Goal: Task Accomplishment & Management: Complete application form

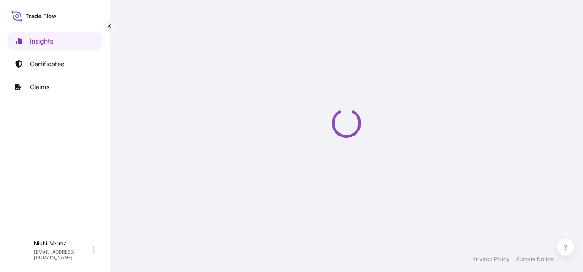
select select "2025"
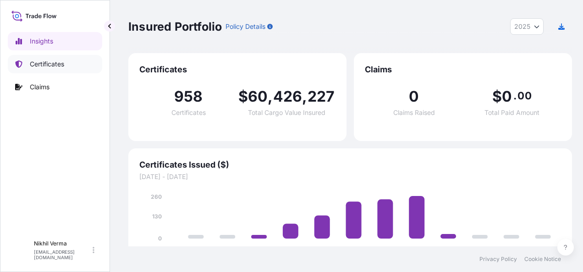
click at [39, 62] on p "Certificates" at bounding box center [47, 64] width 34 height 9
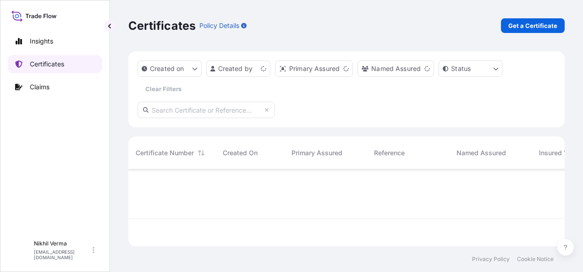
scroll to position [104, 433]
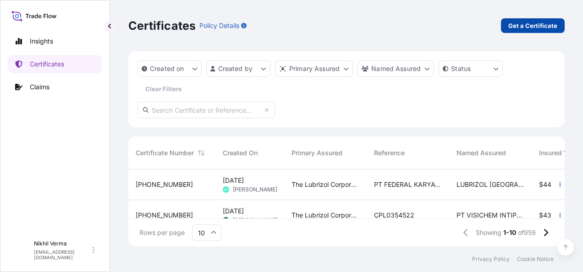
click at [547, 23] on p "Get a Certificate" at bounding box center [532, 25] width 49 height 9
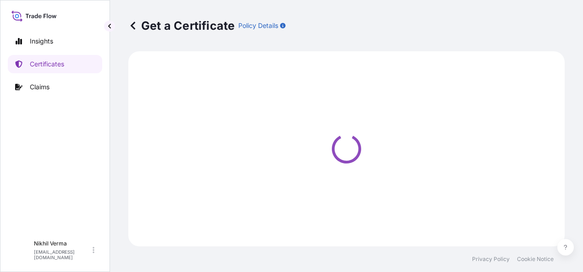
select select "Barge"
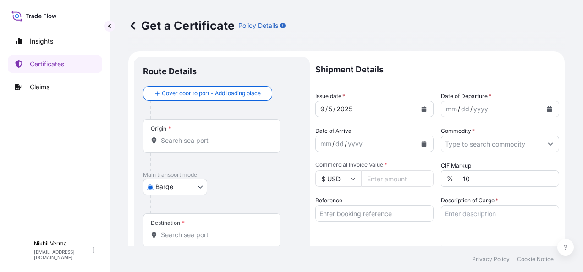
click at [188, 136] on input "Origin *" at bounding box center [215, 140] width 108 height 9
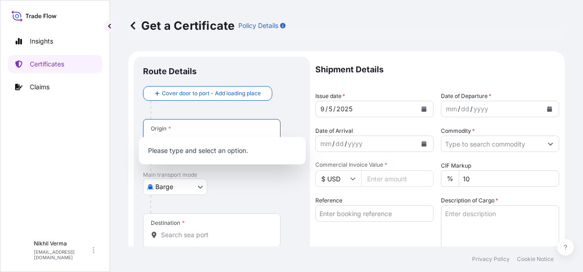
paste input "[GEOGRAPHIC_DATA], [GEOGRAPHIC_DATA]"
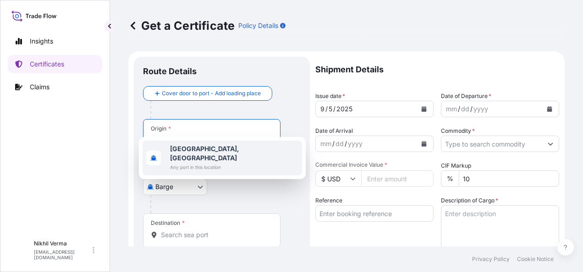
click at [186, 146] on b "[GEOGRAPHIC_DATA], [GEOGRAPHIC_DATA]" at bounding box center [204, 153] width 69 height 17
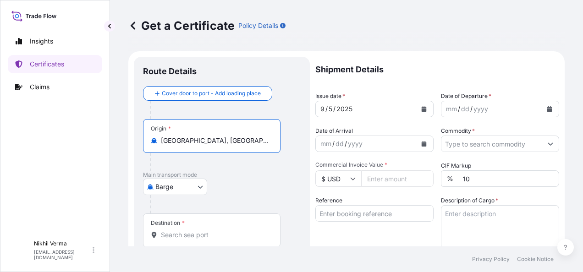
type input "[GEOGRAPHIC_DATA], [GEOGRAPHIC_DATA]"
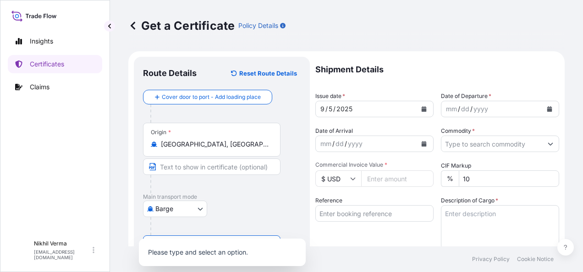
click at [176, 202] on div "Cover door to port - Add loading place Place of loading Road / [GEOGRAPHIC_DATA…" at bounding box center [222, 196] width 158 height 213
paste input "SAJED - Jeddah, [GEOGRAPHIC_DATA]"
type input "SAJED - Jeddah, [GEOGRAPHIC_DATA]"
click at [168, 184] on body "1 option available. 0 options available. 0 options available. 0 options availab…" at bounding box center [291, 136] width 583 height 272
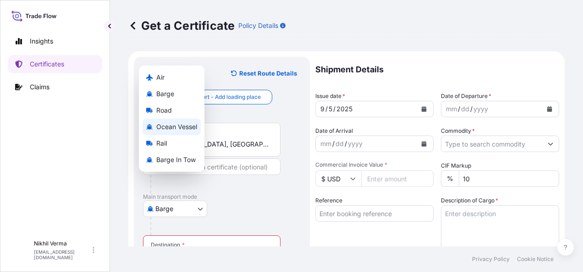
click at [174, 128] on span "Ocean Vessel" at bounding box center [176, 126] width 41 height 9
select select "Ocean Vessel"
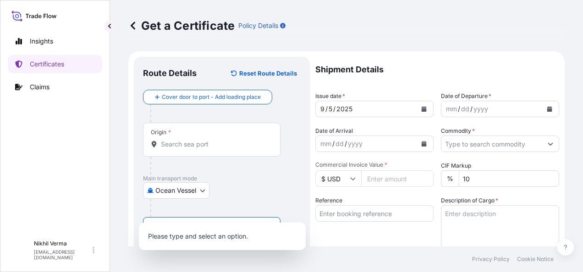
click at [205, 234] on input "Destination *" at bounding box center [215, 238] width 108 height 9
paste input "SAJED - Jeddah, [GEOGRAPHIC_DATA]"
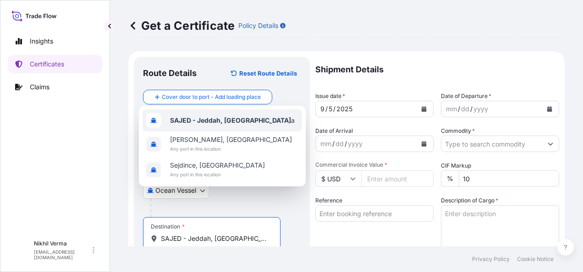
click at [186, 124] on b "SAJED - Jeddah, [GEOGRAPHIC_DATA]" at bounding box center [230, 120] width 121 height 8
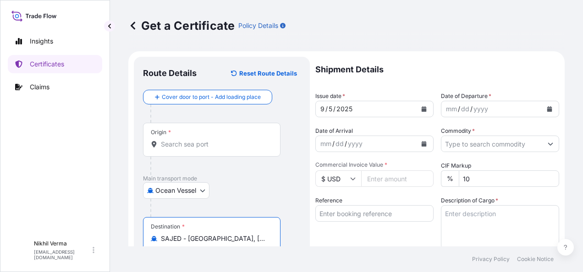
type input "SAJED - [GEOGRAPHIC_DATA], [GEOGRAPHIC_DATA]"
click at [185, 140] on input "Origin *" at bounding box center [215, 144] width 108 height 9
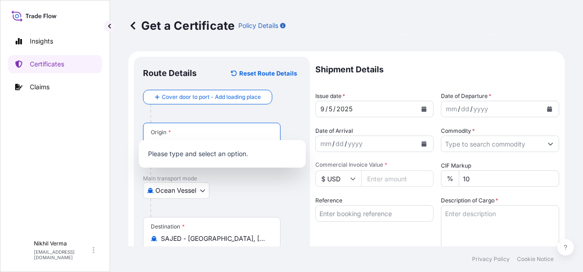
paste input "[GEOGRAPHIC_DATA], [GEOGRAPHIC_DATA]"
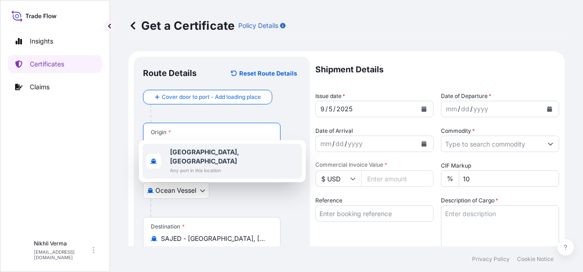
click at [195, 166] on span "Any port in this location" at bounding box center [234, 170] width 128 height 9
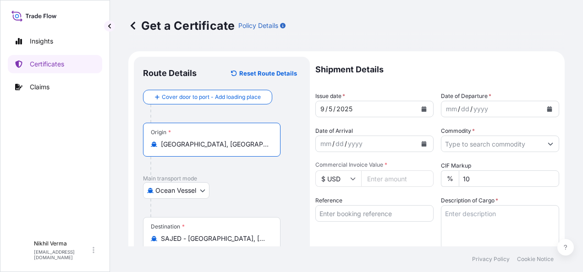
type input "[GEOGRAPHIC_DATA], [GEOGRAPHIC_DATA]"
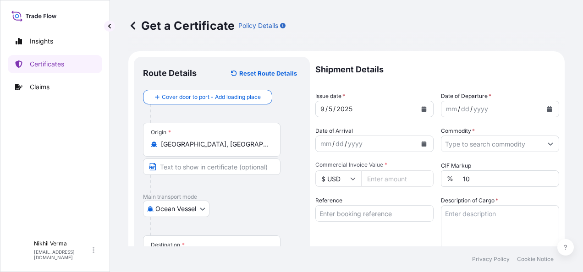
click at [249, 162] on div "Cover door to port - Add loading place Place of loading Road / [GEOGRAPHIC_DATA…" at bounding box center [222, 205] width 158 height 231
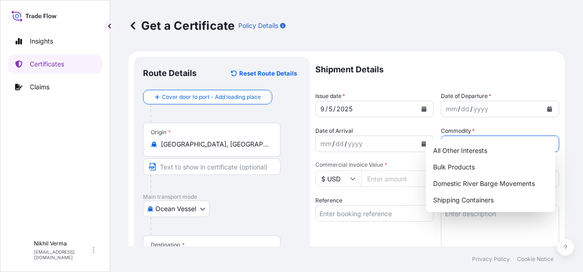
click at [471, 136] on input "Commodity *" at bounding box center [491, 144] width 101 height 16
click at [485, 168] on div "Bulk Products" at bounding box center [489, 167] width 121 height 16
type input "Bulk Products"
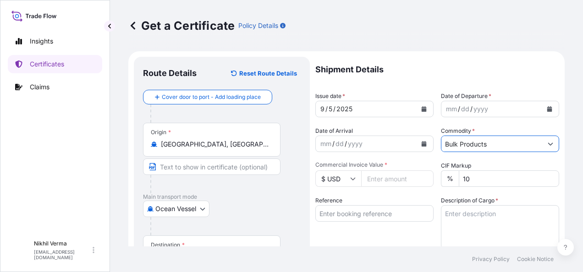
scroll to position [39, 0]
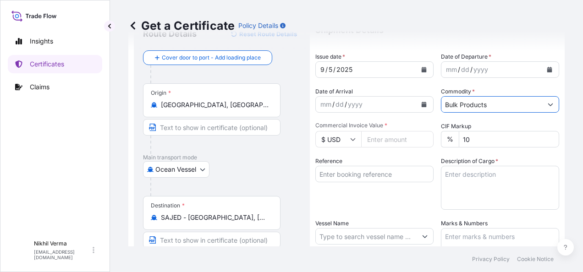
click at [333, 228] on input "Vessel Name" at bounding box center [366, 236] width 101 height 16
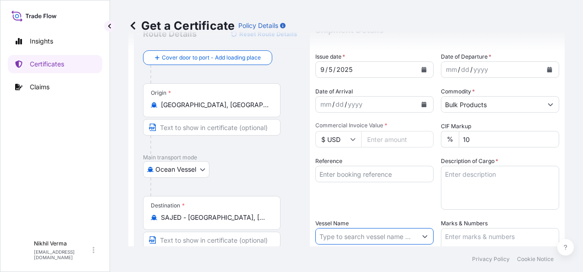
paste input "HAMMONIA BALTICA"
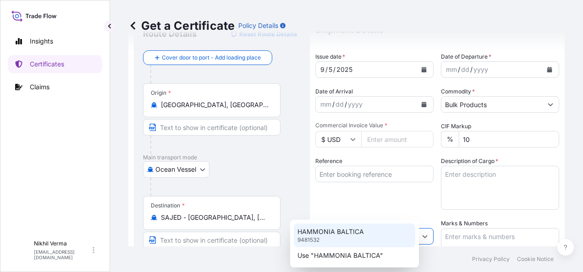
click at [342, 231] on p "HAMMONIA BALTICA" at bounding box center [330, 231] width 66 height 9
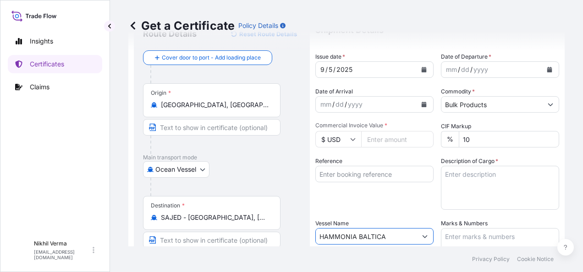
scroll to position [0, 0]
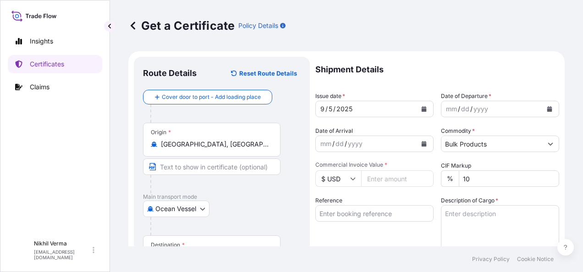
type input "HAMMONIA BALTICA"
click at [421, 106] on icon "Calendar" at bounding box center [423, 108] width 5 height 5
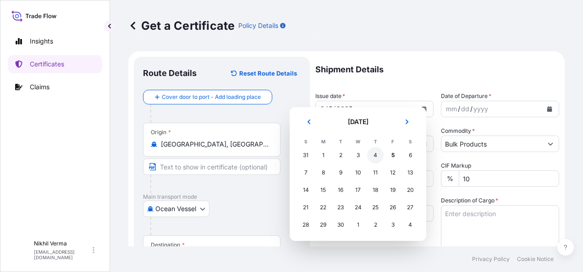
click at [368, 152] on div "4" at bounding box center [375, 155] width 16 height 16
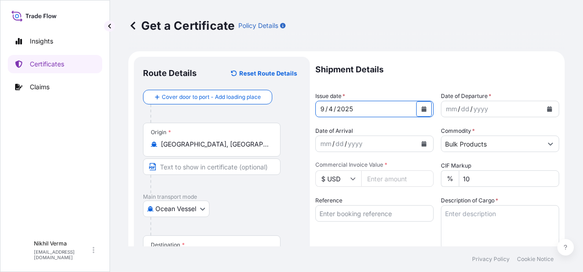
click at [547, 106] on icon "Calendar" at bounding box center [549, 108] width 5 height 5
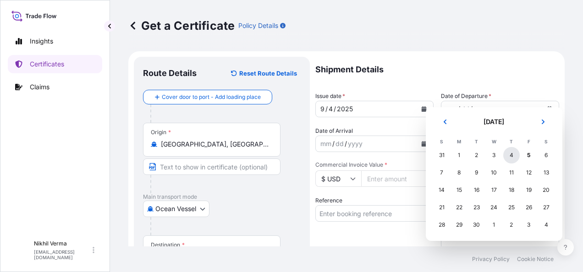
click at [503, 151] on div "4" at bounding box center [511, 155] width 16 height 16
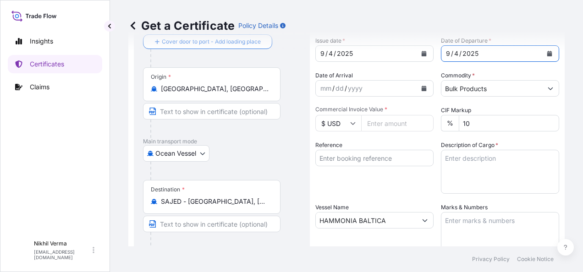
scroll to position [56, 0]
click at [361, 115] on input "Commercial Invoice Value *" at bounding box center [397, 123] width 72 height 16
click at [339, 149] on input "Reference" at bounding box center [374, 157] width 118 height 16
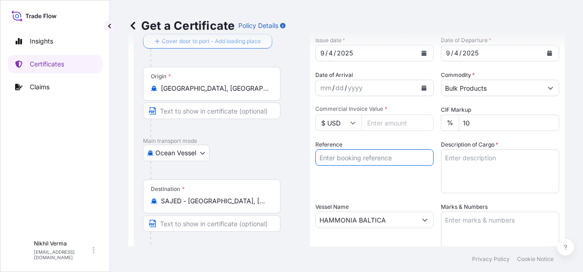
type input "4503911665+86651115"
type input "135893.08"
type input "4503911665+"
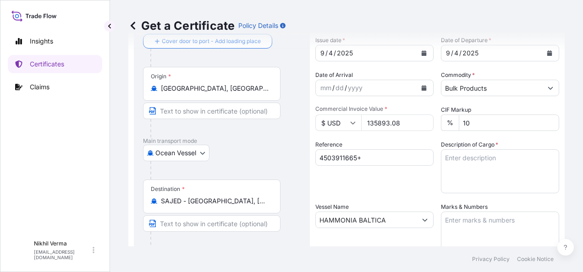
drag, startPoint x: 376, startPoint y: 103, endPoint x: 332, endPoint y: 104, distance: 44.0
click at [332, 115] on div "$ USD 135893.08" at bounding box center [374, 123] width 118 height 16
click at [355, 149] on input "4503911665+" at bounding box center [374, 157] width 118 height 16
paste input "86651120"
type input "4503911665+86651120"
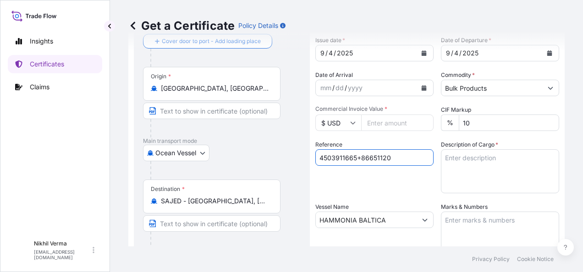
click at [371, 115] on input "Commercial Invoice Value *" at bounding box center [397, 123] width 72 height 16
paste input "66607.10"
type input "66607.10"
click at [370, 154] on div "Reference 4503911665+86651120" at bounding box center [374, 166] width 118 height 53
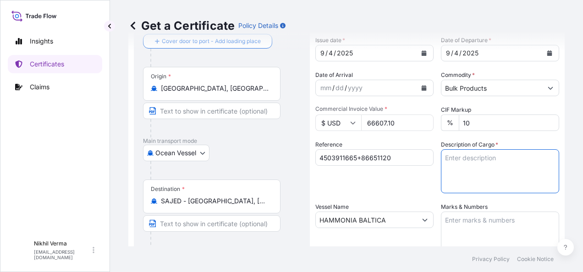
click at [465, 149] on textarea "Description of Cargo *" at bounding box center [500, 171] width 118 height 44
paste textarea "RAW MATERIAL FOR ADDITIVES Additives containing Polyalkyle Calcium Sulfonate in…"
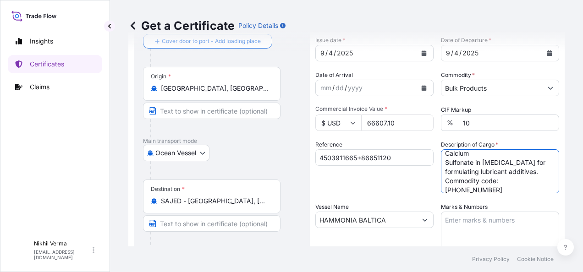
scroll to position [23, 0]
type textarea "RAW MATERIAL FOR ADDITIVES Additives containing Polyalkyle Calcium Sulfonate in…"
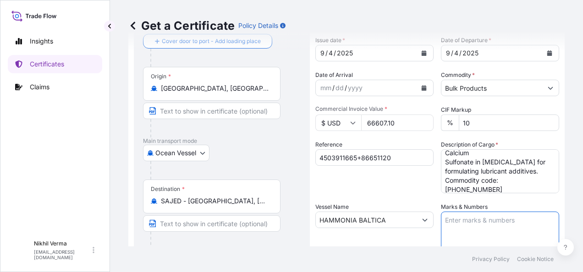
click at [468, 212] on textarea "Marks & Numbers" at bounding box center [500, 235] width 118 height 46
paste textarea "1 Liquid Bulk Product - 104.40\ SNTU 780034-3 Seals: 0114040, 0114038, 0114039 …"
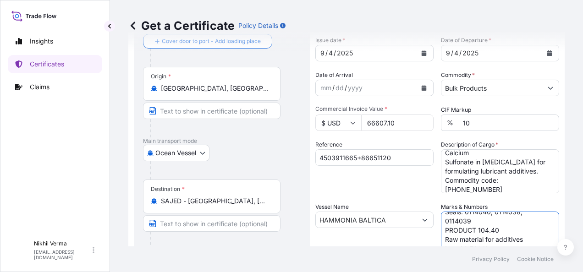
scroll to position [0, 0]
click at [487, 212] on textarea "1 Liquid Bulk Product - 104.40\ SNTU 780034-3 Seals: 0114040, 0114038, 0114039 …" at bounding box center [500, 235] width 118 height 46
click at [473, 212] on textarea "1 Liquid Bulk Product - 104.40\ SNTU 780034-3 Seals: 0114040, 0114038, 0114039 …" at bounding box center [500, 235] width 118 height 46
click at [482, 212] on textarea "1 Liquid Bulk Product - 104.40\ SNTU 780034-3 Seals: 0114040, 0114038, 0114039 …" at bounding box center [500, 235] width 118 height 46
paste textarea "CXTU 114745-2"
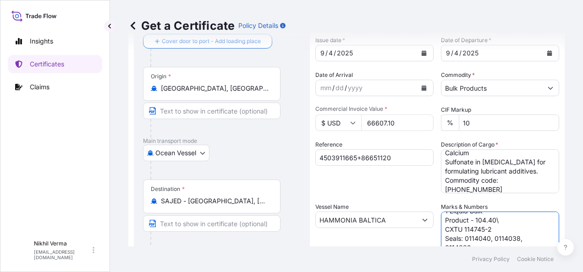
scroll to position [18, 0]
click at [459, 212] on textarea "1 Liquid Bulk Product - 104.40\ CXTU 114745-2 Seals: 0114040, 0114038, 0114039 …" at bounding box center [500, 235] width 118 height 46
paste textarea ": 114055, 114056, 114057"
click at [463, 214] on textarea "1 Liquid Bulk Product - 104.40\ CXTU 114745-2 Seals: : 114055, 114056, 114057 P…" at bounding box center [500, 235] width 118 height 46
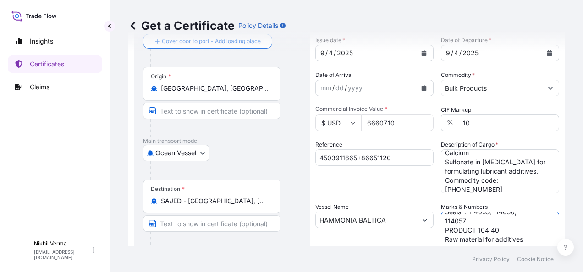
paste textarea "21,880"
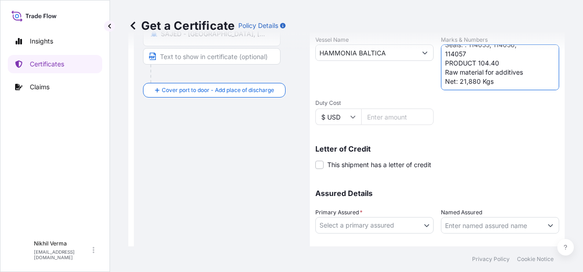
scroll to position [226, 0]
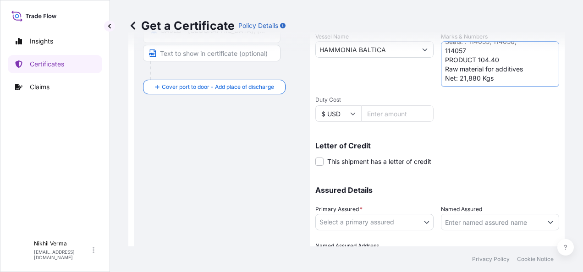
type textarea "1 Liquid Bulk Product - 104.40\ CXTU 114745-2 Seals: : 114055, 114056, 114057 P…"
click at [344, 184] on body "Insights Certificates Claims N [PERSON_NAME] [EMAIL_ADDRESS][DOMAIN_NAME] Get a…" at bounding box center [291, 136] width 583 height 272
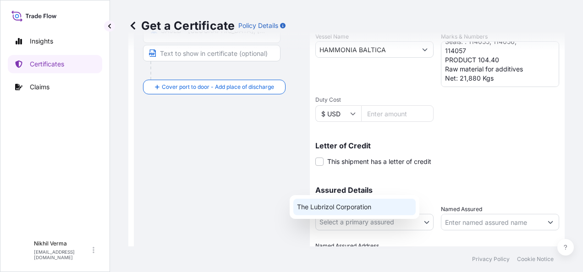
click at [325, 205] on div "The Lubrizol Corporation" at bounding box center [354, 207] width 122 height 16
select select "31566"
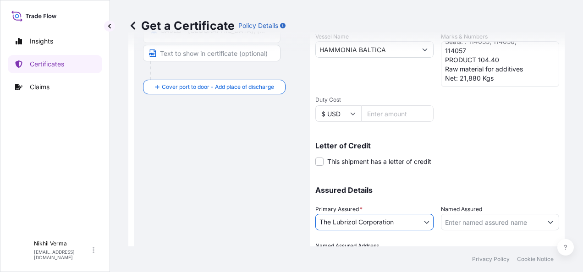
scroll to position [229, 0]
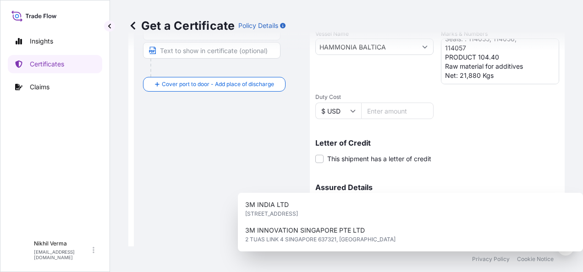
click at [507, 211] on input "Named Assured" at bounding box center [491, 219] width 101 height 16
click at [482, 173] on div "Assured Details Primary Assured * The Lubrizol Corporation The Lubrizol Corpora…" at bounding box center [437, 219] width 244 height 92
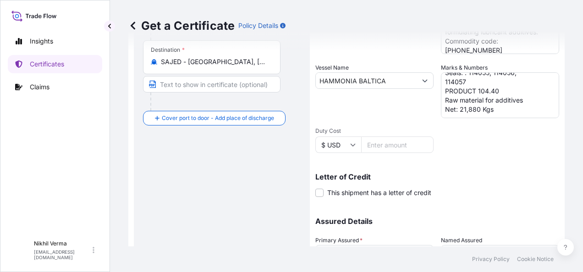
scroll to position [199, 0]
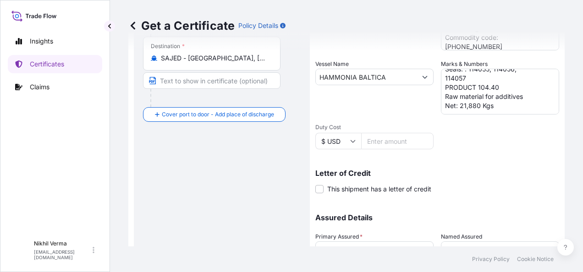
click at [541, 169] on div "Letter of Credit This shipment has a letter of credit Letter of credit * Letter…" at bounding box center [437, 181] width 244 height 24
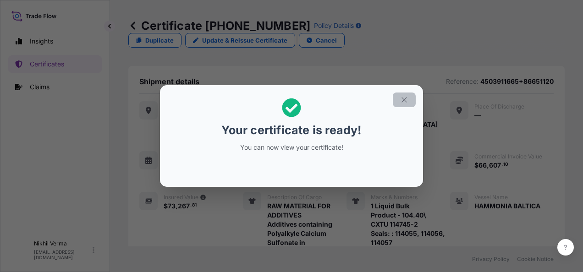
click at [371, 109] on h2 "Your certificate is ready! You can now view your certificate!" at bounding box center [291, 125] width 248 height 65
click at [401, 102] on icon "button" at bounding box center [403, 99] width 5 height 5
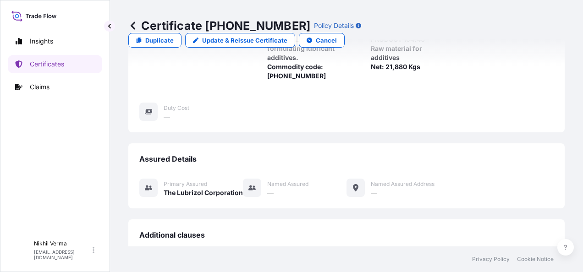
scroll to position [402, 0]
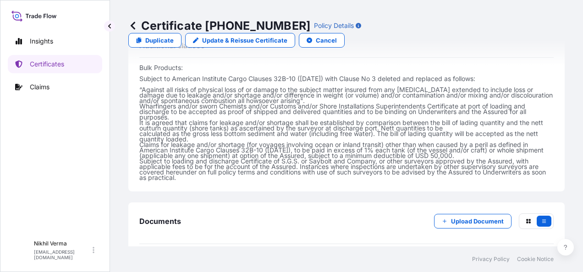
click at [164, 261] on span "Certificate" at bounding box center [180, 265] width 33 height 9
click at [175, 261] on span "Certificate" at bounding box center [180, 265] width 33 height 9
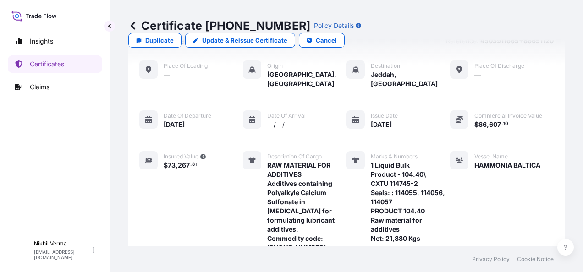
scroll to position [0, 0]
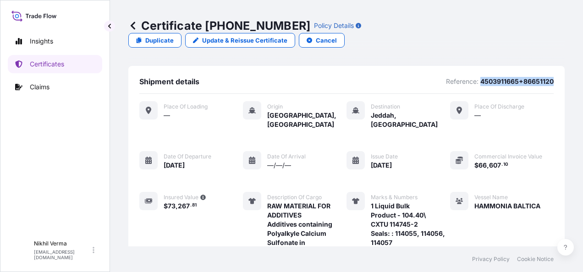
drag, startPoint x: 477, startPoint y: 57, endPoint x: 554, endPoint y: 58, distance: 77.0
click at [554, 66] on div "Shipment details Reference: 4503911665+86651120 Place of Loading — Origin [GEOG…" at bounding box center [346, 205] width 436 height 279
copy p "4503911665+86651120"
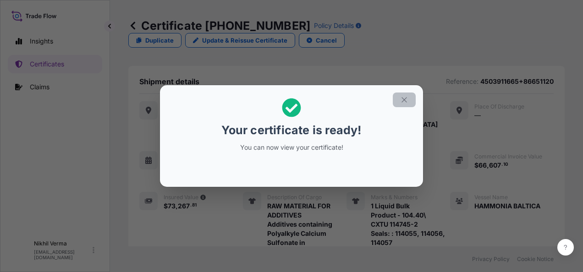
click at [400, 104] on icon "button" at bounding box center [404, 100] width 8 height 8
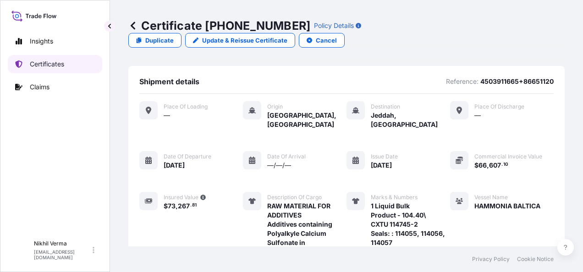
click at [44, 60] on p "Certificates" at bounding box center [47, 64] width 34 height 9
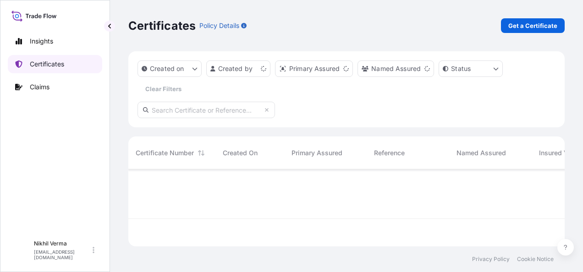
scroll to position [104, 433]
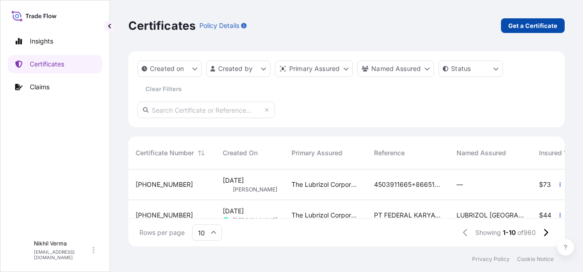
click at [534, 25] on p "Get a Certificate" at bounding box center [532, 25] width 49 height 9
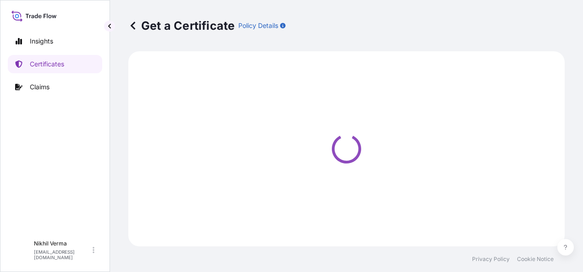
select select "Barge"
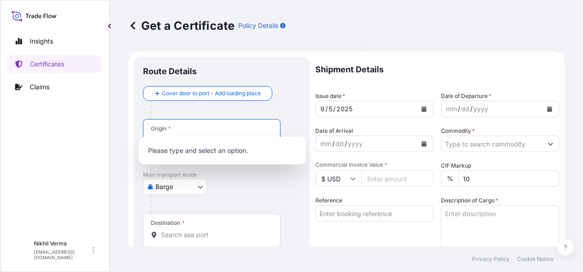
click at [180, 136] on input "Origin *" at bounding box center [215, 140] width 108 height 9
paste input "Le Havre, Franc"
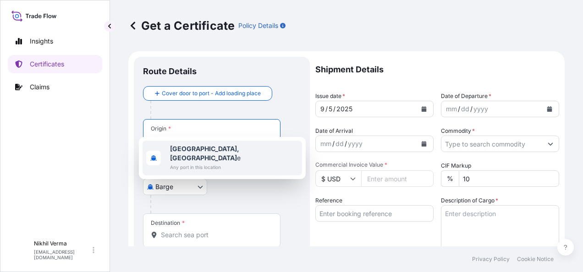
click at [204, 145] on b "Le Havre, Franc" at bounding box center [204, 153] width 69 height 17
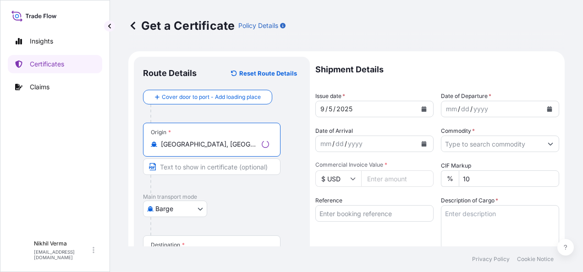
type input "[GEOGRAPHIC_DATA], [GEOGRAPHIC_DATA]"
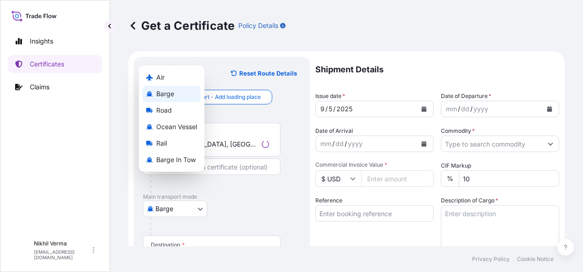
click at [179, 184] on body "0 options available. 1 option available. Insights Certificates Claims N Nikhil …" at bounding box center [291, 136] width 583 height 272
click at [177, 131] on span "Ocean Vessel" at bounding box center [176, 126] width 41 height 9
select select "Ocean Vessel"
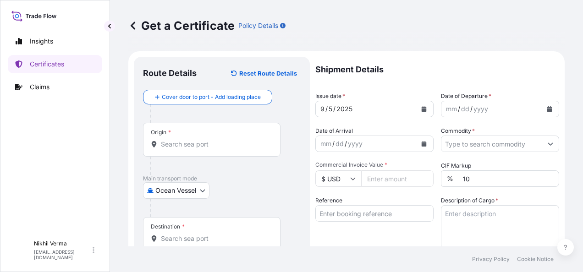
click at [191, 130] on div "Origin *" at bounding box center [211, 140] width 137 height 34
click at [191, 140] on input "Origin *" at bounding box center [215, 144] width 108 height 9
paste input "Le Havre, Franc"
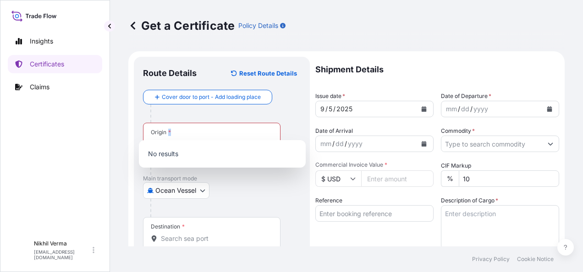
click at [191, 130] on div "Origin * Le Havre, Franc" at bounding box center [211, 140] width 137 height 34
click at [191, 140] on input "Le Havre, Franc" at bounding box center [215, 144] width 108 height 9
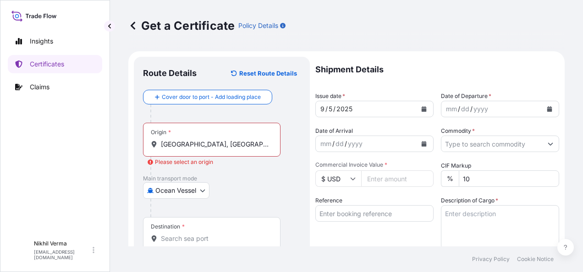
drag, startPoint x: 191, startPoint y: 130, endPoint x: 222, endPoint y: 127, distance: 30.4
click at [222, 140] on input "Le Havre, Franc" at bounding box center [215, 144] width 108 height 9
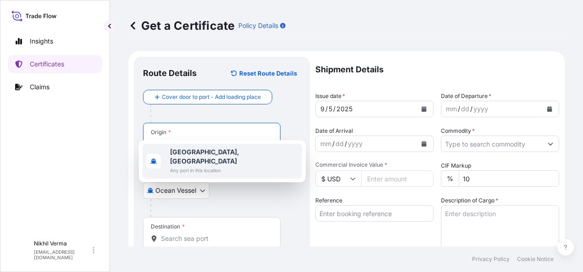
click at [192, 150] on b "[GEOGRAPHIC_DATA], [GEOGRAPHIC_DATA]" at bounding box center [204, 156] width 69 height 17
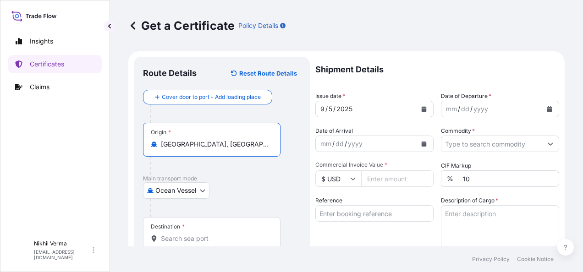
type input "[GEOGRAPHIC_DATA], [GEOGRAPHIC_DATA]"
click at [185, 203] on div "Cover door to port - Add loading place Place of loading Road / Inland Road / In…" at bounding box center [222, 187] width 158 height 194
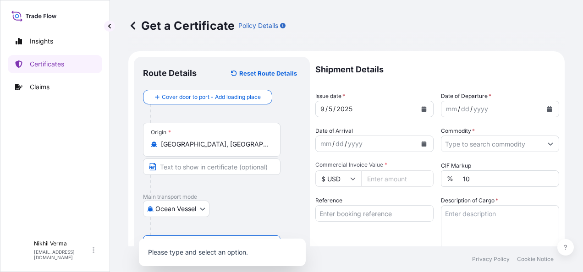
click at [196, 252] on input "Destination *" at bounding box center [215, 256] width 108 height 9
type input "v"
paste input "SAJED - [GEOGRAPHIC_DATA], [GEOGRAPHIC_DATA]"
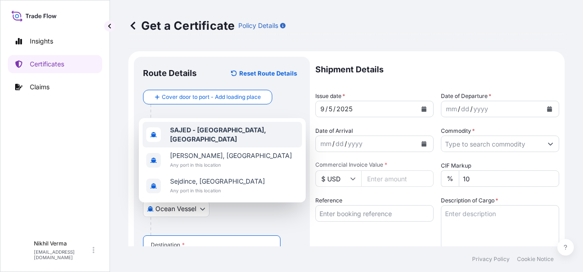
click at [178, 143] on b "SAJED - [GEOGRAPHIC_DATA], [GEOGRAPHIC_DATA]" at bounding box center [218, 134] width 96 height 17
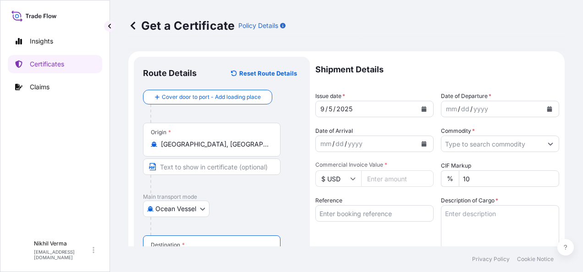
type input "SAJED - [GEOGRAPHIC_DATA], [GEOGRAPHIC_DATA]"
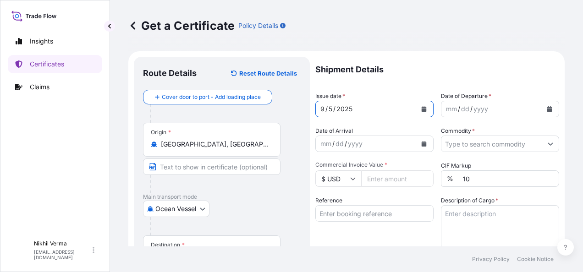
click at [359, 101] on div "9 / 5 / 2025" at bounding box center [366, 109] width 101 height 16
click at [421, 106] on icon "Calendar" at bounding box center [423, 108] width 5 height 5
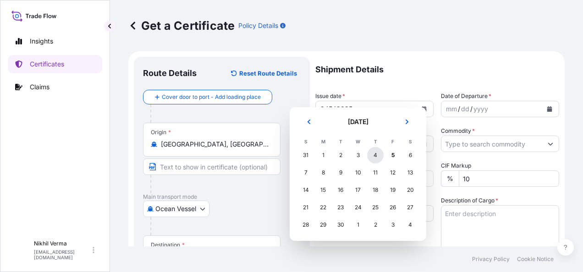
click at [369, 150] on div "4" at bounding box center [375, 155] width 16 height 16
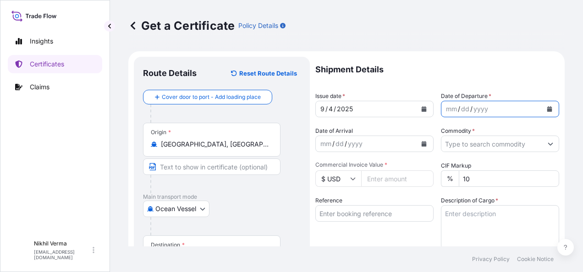
click at [550, 102] on button "Calendar" at bounding box center [549, 109] width 15 height 15
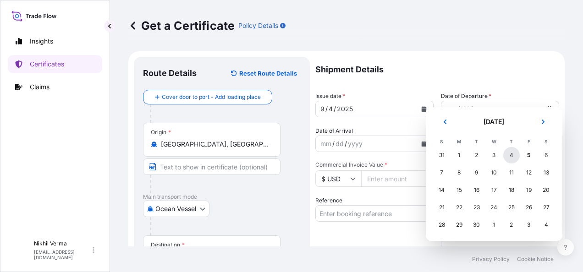
click at [503, 150] on div "4" at bounding box center [511, 155] width 16 height 16
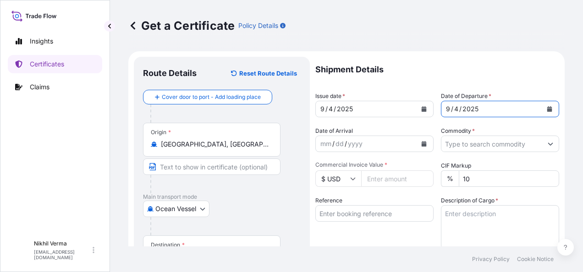
scroll to position [39, 0]
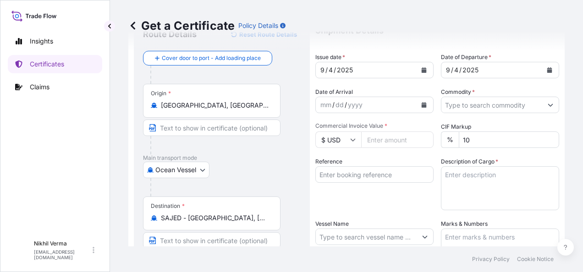
click at [492, 98] on div "Shipment Details Issue date * 9 / 4 / 2025 Date of Departure * 9 / 4 / 2025 Dat…" at bounding box center [437, 236] width 244 height 437
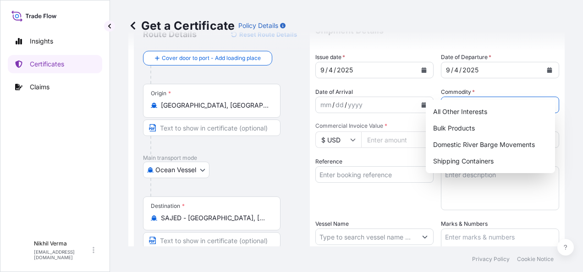
click at [481, 97] on input "Commodity *" at bounding box center [491, 105] width 101 height 16
click at [466, 127] on div "Bulk Products" at bounding box center [489, 128] width 121 height 16
type input "Bulk Products"
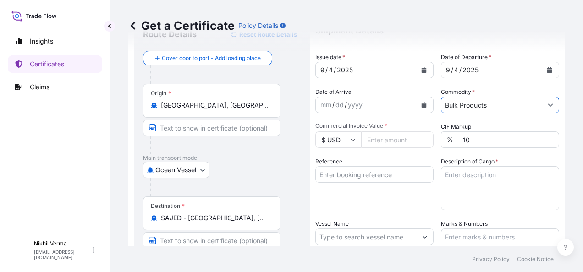
scroll to position [66, 0]
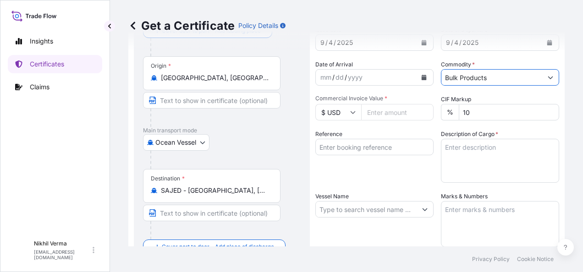
click at [351, 139] on input "Reference" at bounding box center [374, 147] width 118 height 16
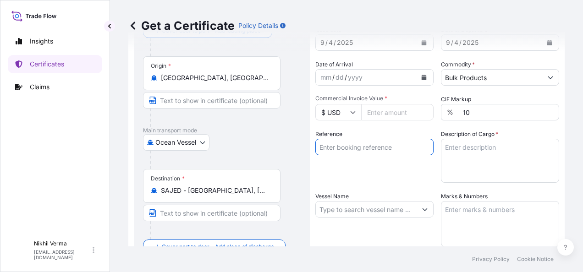
type input "4503911665+86651120"
type input "66607.10"
type input "HAMMONIA BALTICA"
paste input "86651116"
type input "4503911665+86651116"
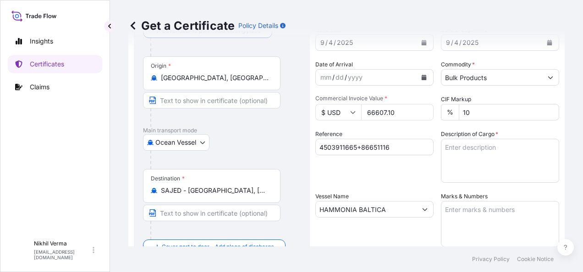
drag, startPoint x: 377, startPoint y: 93, endPoint x: 334, endPoint y: 95, distance: 42.7
click at [334, 104] on div "$ USD 66607.10" at bounding box center [374, 112] width 118 height 16
click at [371, 151] on div "Reference 4503911665+86651116" at bounding box center [374, 156] width 118 height 53
click at [462, 201] on textarea "Marks & Numbers" at bounding box center [500, 224] width 118 height 46
paste textarea "1 Liquid Bulk Product - 104.40\ SNTU 780034-3 Seals: 0114040, 0114038, 0114039 …"
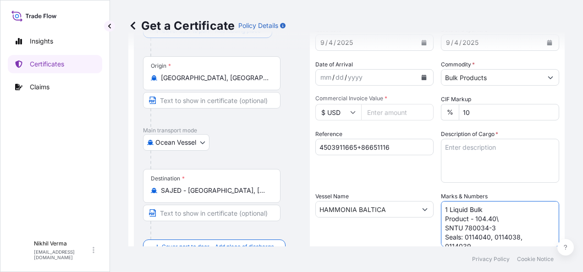
scroll to position [39, 0]
type textarea "1 Liquid Bulk Product - 104.40\ SNTU 780034-3 Seals: 0114040, 0114038, 0114039 …"
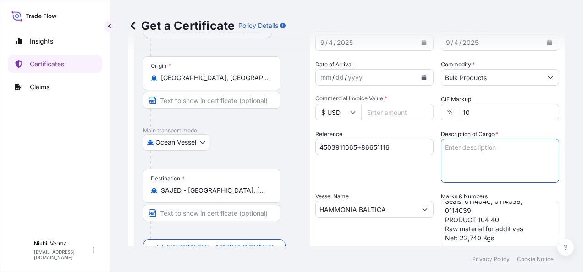
click at [453, 139] on textarea "Description of Cargo *" at bounding box center [500, 161] width 118 height 44
paste textarea "RAW MATERIAL FOR ADDITIVES Additives containing Polyalkyle Calcium Sulfonate in…"
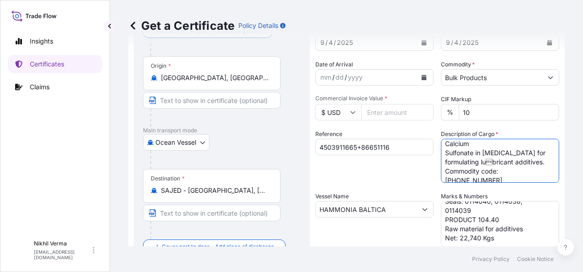
scroll to position [23, 0]
type textarea "RAW MATERIAL FOR ADDITIVES Additives containing Polyalkyle Calcium Sulfonate in…"
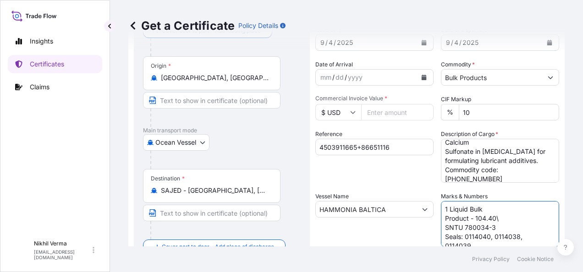
scroll to position [0, 0]
click at [486, 202] on textarea "1 Liquid Bulk Product - 104.40\ SNTU 780034-3 Seals: 0114040, 0114038, 0114039 …" at bounding box center [500, 224] width 118 height 46
paste textarea "UTCU 494026-7"
click at [453, 201] on textarea "1 Liquid Bulk Product - 104.40\ UTCU 494026-7 Seals: 0114040, 0114038, 0114039 …" at bounding box center [500, 224] width 118 height 46
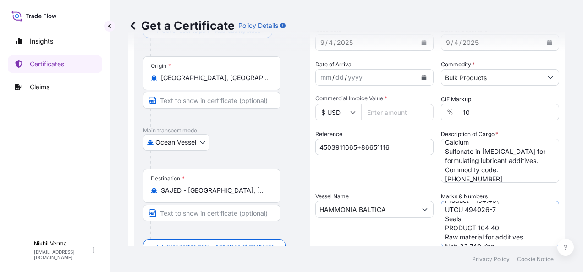
paste textarea ": 0114037, 0114036, 0114035"
click at [463, 207] on textarea "1 Liquid Bulk Product - 104.40\ UTCU 494026-7 Seals: : 0114037, 0114036, 011403…" at bounding box center [500, 224] width 118 height 46
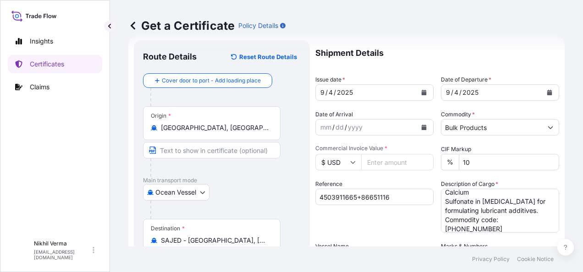
scroll to position [7, 0]
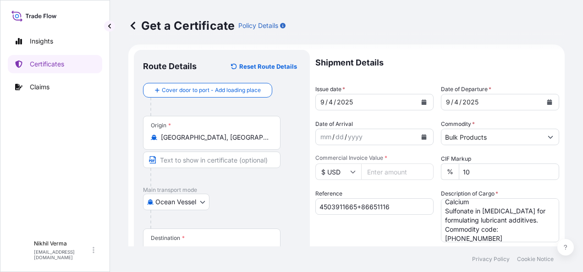
type textarea "1 Liquid Bulk Product - 104.40\ UTCU 494026-7 Seals: : 0114037, 0114036, 011403…"
click at [369, 164] on input "Commercial Invoice Value *" at bounding box center [397, 172] width 72 height 16
paste input "135893.08"
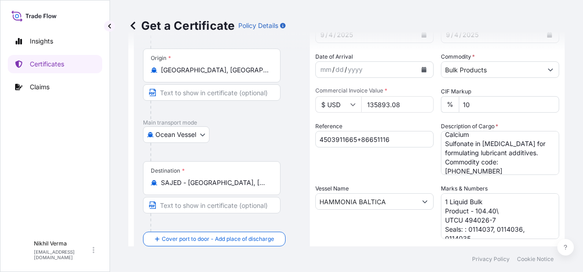
scroll to position [76, 0]
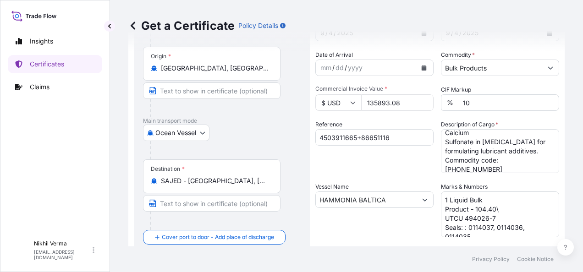
type input "135893.08"
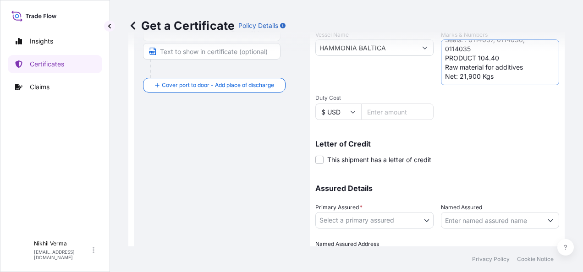
scroll to position [229, 0]
click at [333, 186] on body "Insights Certificates Claims N Nikhil Verma nikhil.verma@lubrizol.com Get a Cer…" at bounding box center [291, 136] width 583 height 272
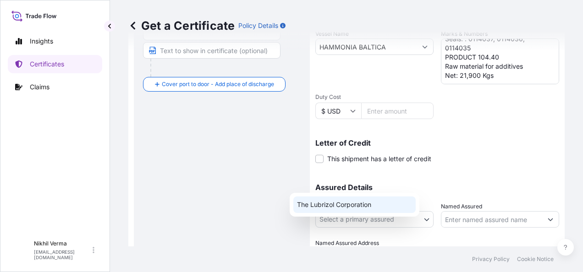
click at [321, 207] on div "The Lubrizol Corporation" at bounding box center [354, 205] width 122 height 16
select select "31566"
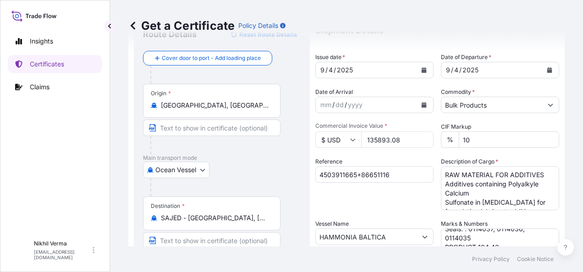
scroll to position [41, 0]
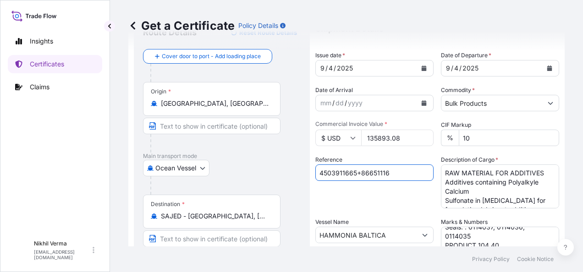
drag, startPoint x: 362, startPoint y: 151, endPoint x: 271, endPoint y: 153, distance: 91.2
click at [271, 153] on form "Route Details Reset Route Details Cover door to port - Add loading place Place …" at bounding box center [346, 247] width 436 height 473
click at [564, 130] on div "Get a Certificate Policy Details Route Details Reset Route Details Cover door t…" at bounding box center [346, 123] width 473 height 246
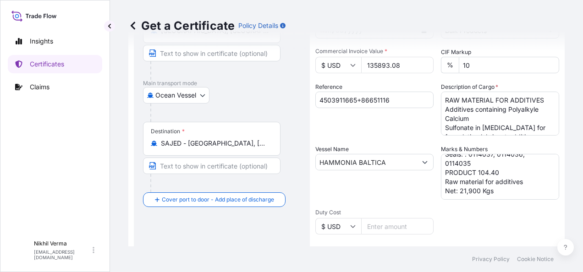
scroll to position [229, 0]
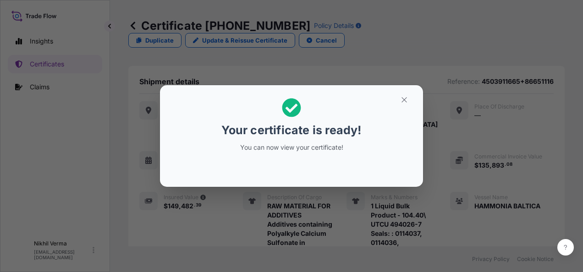
click at [313, 142] on div "Your certificate is ready! You can now view your certificate!" at bounding box center [291, 125] width 141 height 65
click at [400, 104] on icon "button" at bounding box center [404, 100] width 8 height 8
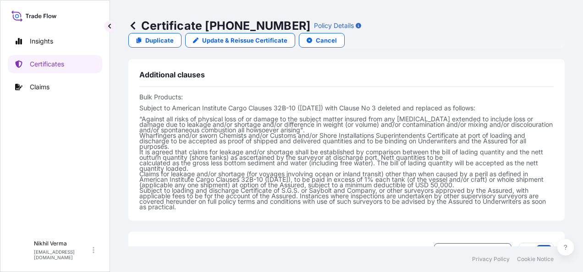
scroll to position [402, 0]
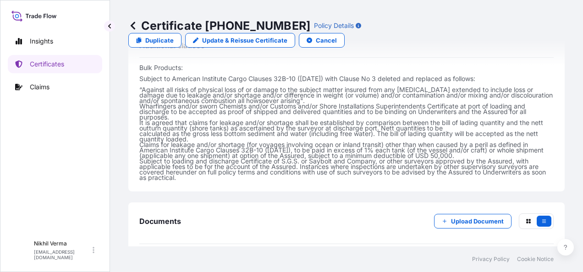
click at [173, 261] on span "Certificate" at bounding box center [180, 265] width 33 height 9
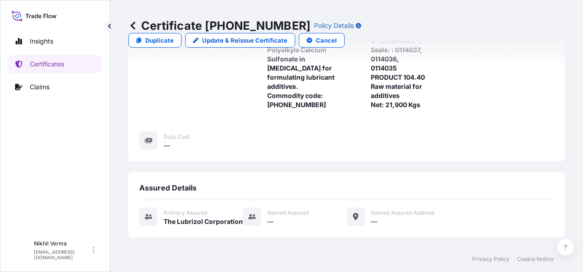
scroll to position [0, 0]
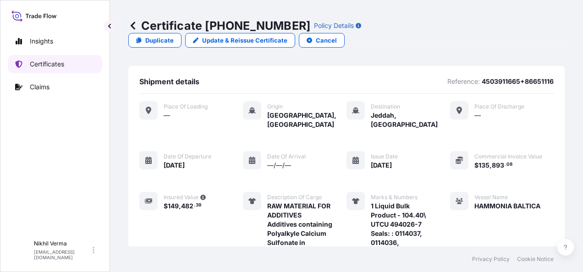
click at [38, 60] on p "Certificates" at bounding box center [47, 64] width 34 height 9
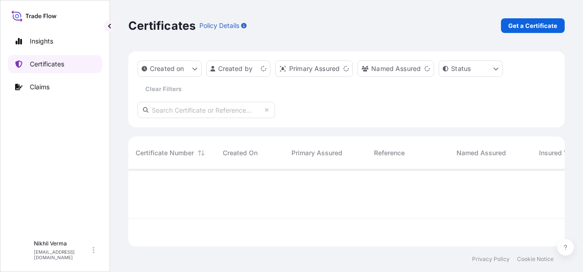
scroll to position [104, 433]
click at [530, 22] on p "Get a Certificate" at bounding box center [532, 25] width 49 height 9
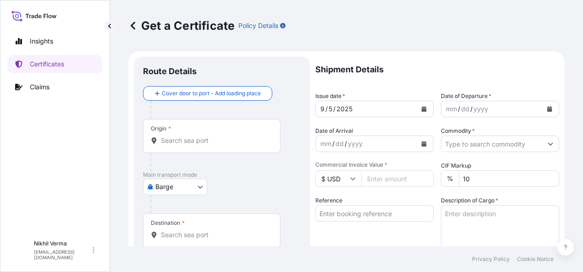
click at [180, 164] on body "Insights Certificates Claims N Nikhil Verma nikhil.verma@lubrizol.com Get a Cer…" at bounding box center [291, 136] width 583 height 272
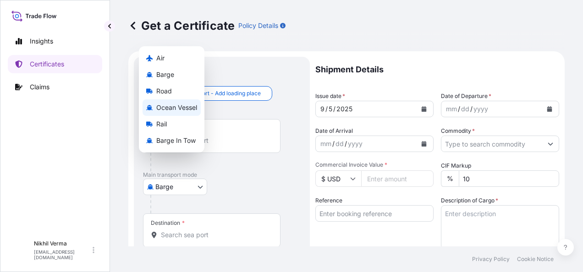
click at [169, 108] on span "Ocean Vessel" at bounding box center [176, 107] width 41 height 9
select select "Ocean Vessel"
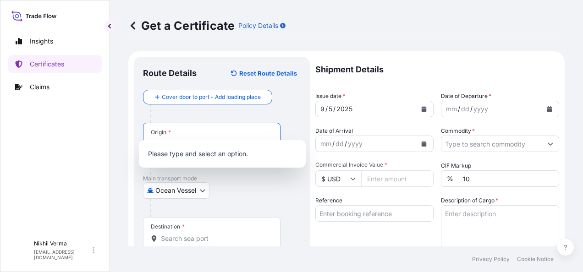
click at [172, 140] on input "Origin *" at bounding box center [215, 144] width 108 height 9
paste input "[GEOGRAPHIC_DATA], [GEOGRAPHIC_DATA]"
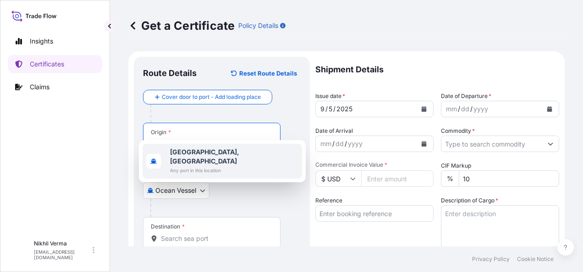
click at [189, 149] on b "[GEOGRAPHIC_DATA], [GEOGRAPHIC_DATA]" at bounding box center [204, 156] width 69 height 17
type input "[GEOGRAPHIC_DATA], [GEOGRAPHIC_DATA]"
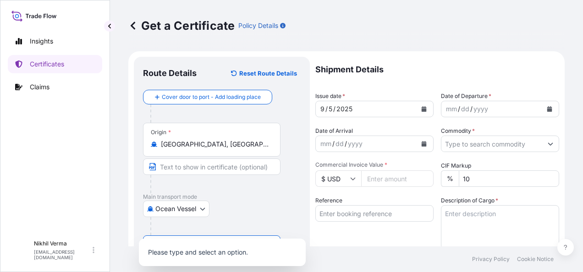
click at [195, 252] on input "Destination *" at bounding box center [215, 256] width 108 height 9
paste input "SAJED - [GEOGRAPHIC_DATA], [GEOGRAPHIC_DATA]"
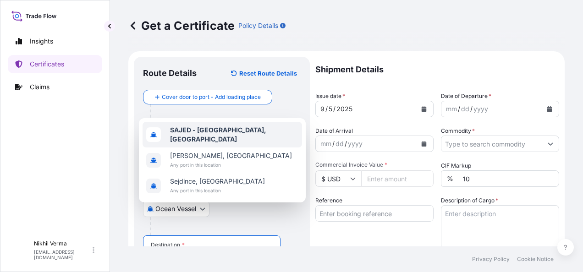
click at [183, 143] on b "SAJED - [GEOGRAPHIC_DATA], [GEOGRAPHIC_DATA]" at bounding box center [218, 134] width 96 height 17
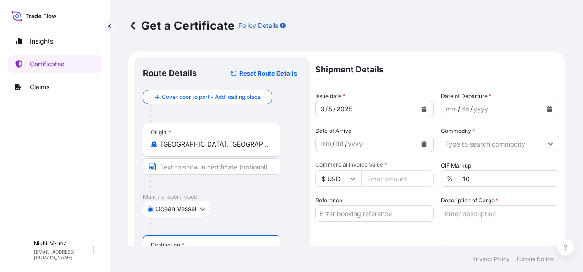
type input "SAJED - [GEOGRAPHIC_DATA], [GEOGRAPHIC_DATA]"
click at [421, 106] on icon "Calendar" at bounding box center [423, 108] width 5 height 5
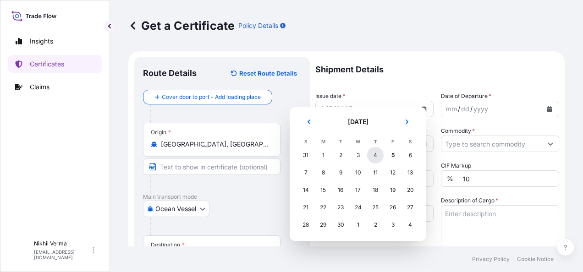
click at [368, 149] on div "4" at bounding box center [375, 155] width 16 height 16
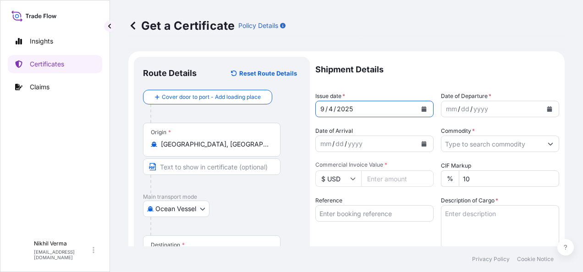
click at [458, 104] on div "/" at bounding box center [459, 109] width 2 height 11
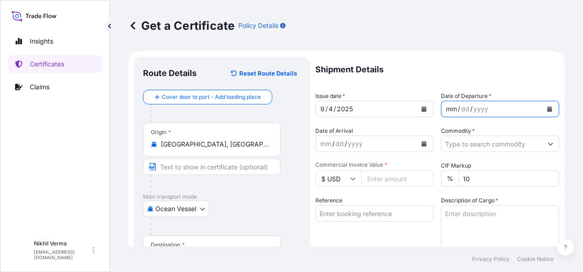
click at [551, 102] on button "Calendar" at bounding box center [549, 109] width 15 height 15
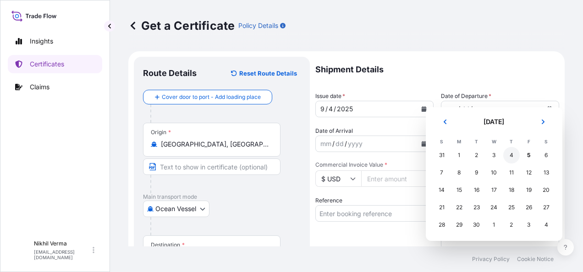
click at [503, 149] on div "4" at bounding box center [511, 155] width 16 height 16
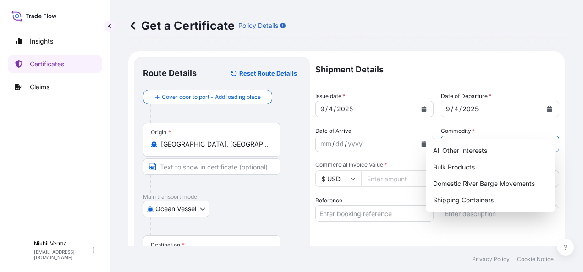
click at [451, 136] on input "Commodity *" at bounding box center [491, 144] width 101 height 16
click at [468, 162] on div "Bulk Products" at bounding box center [489, 167] width 121 height 16
type input "Bulk Products"
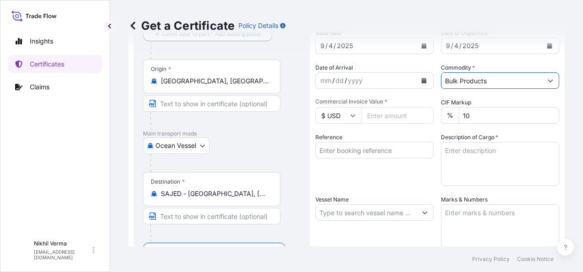
scroll to position [70, 0]
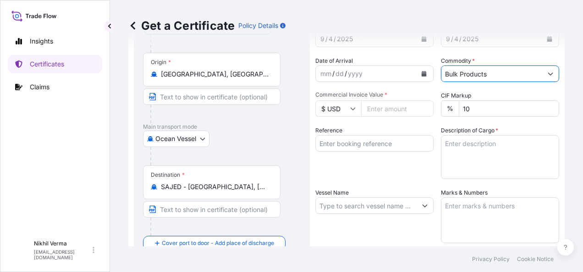
click at [349, 135] on input "Reference" at bounding box center [374, 143] width 118 height 16
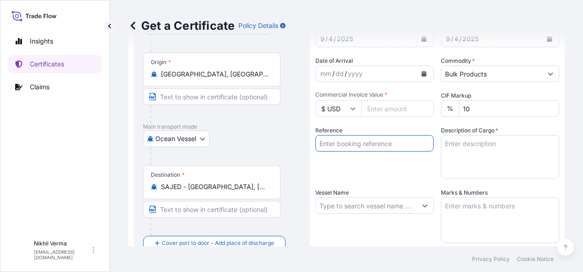
click at [349, 135] on input "Reference" at bounding box center [374, 143] width 118 height 16
type input "4503911665+86651116"
type input "135893.08"
type input "HAMMONIA BALTICA"
paste input "86651121"
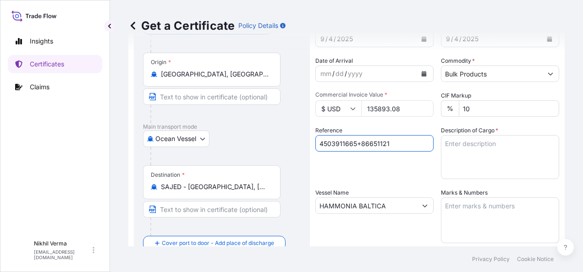
type input "4503911665+86651121"
drag, startPoint x: 379, startPoint y: 89, endPoint x: 328, endPoint y: 90, distance: 50.9
click at [328, 100] on div "$ USD 135893.08" at bounding box center [374, 108] width 118 height 16
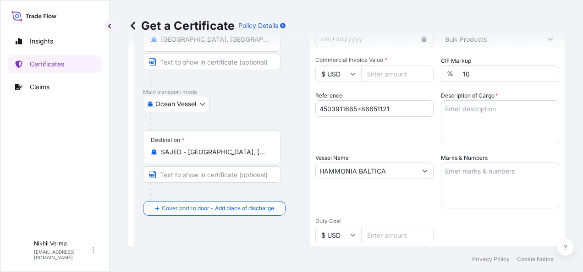
click at [443, 100] on textarea "Description of Cargo *" at bounding box center [500, 122] width 118 height 44
paste textarea "RAW MATERIAL FOR ADDITIVES Additives containing Polyalkyle Calcium Sulfonate in…"
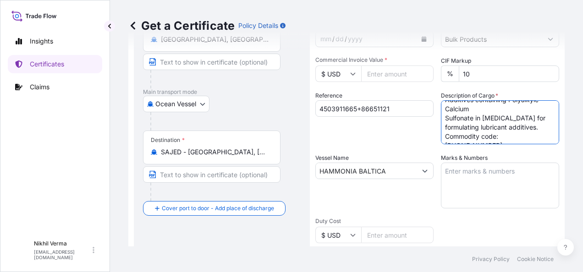
scroll to position [23, 0]
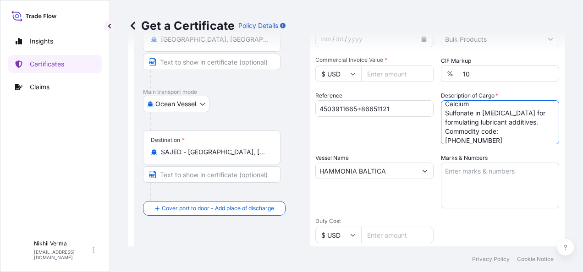
type textarea "RAW MATERIAL FOR ADDITIVES Additives containing Polyalkyle Calcium Sulfonate in…"
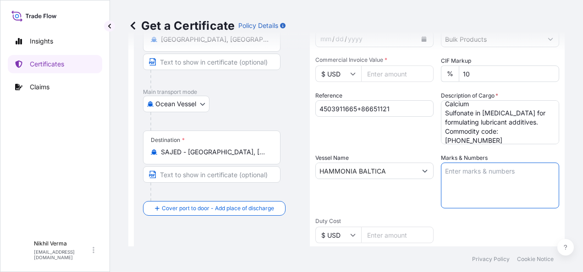
click at [482, 163] on textarea "Marks & Numbers" at bounding box center [500, 186] width 118 height 46
click at [453, 163] on textarea "Marks & Numbers" at bounding box center [500, 186] width 118 height 46
paste textarea "1 Liquid Bulk Product - 104.40\ SNTU 780034-3 Seals: 0114040, 0114038, 0114039 …"
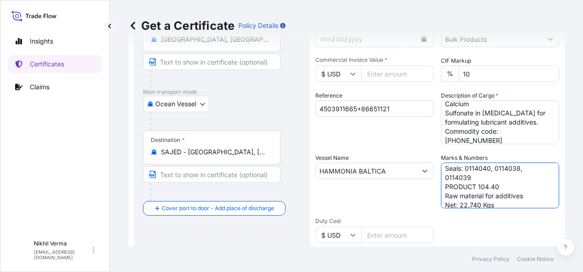
scroll to position [0, 0]
click at [485, 163] on textarea "1 Liquid Bulk Product - 104.40\ SNTU 780034-3 Seals: 0114040, 0114038, 0114039 …" at bounding box center [500, 186] width 118 height 46
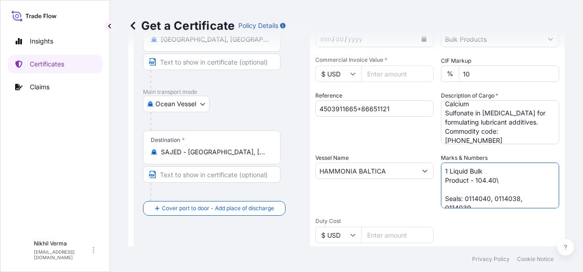
paste textarea "SNTU 720189-6"
click at [458, 180] on textarea "1 Liquid Bulk Product - 104.40\ SNTU 720189-6 Seals: 0114040, 0114038, 0114039 …" at bounding box center [500, 186] width 118 height 46
paste textarea ": 0114054, 0114052, 0114053"
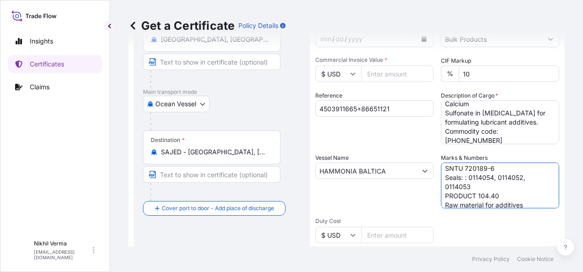
scroll to position [34, 0]
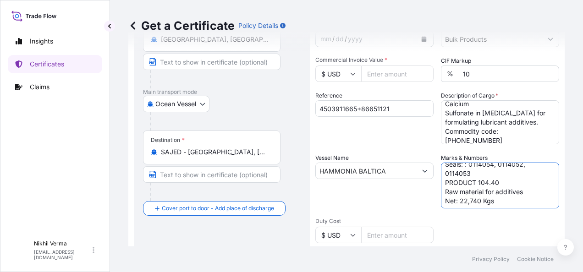
type textarea "1 Liquid Bulk Product - 104.40\ SNTU 720189-6 Seals: : 0114054, 0114052, 011405…"
click at [361, 66] on input "Commercial Invoice Value *" at bounding box center [397, 74] width 72 height 16
paste input "66120.02"
type input "66120.02"
click at [458, 177] on textarea "1 Liquid Bulk Product - 104.40\ SNTU 720189-6 Seals: : 0114054, 0114052, 011405…" at bounding box center [500, 186] width 118 height 46
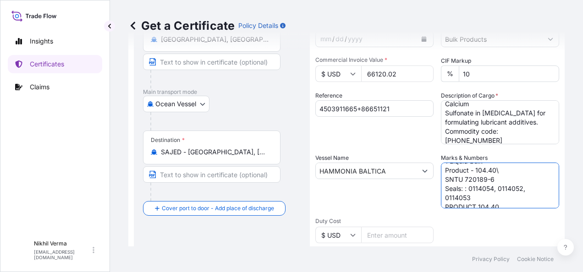
scroll to position [18, 0]
type textarea "1 Liquid Bulk Product - 104.40\ SNTU 720189-6 Seals: : 0114054, 0114052, 011405…"
click at [363, 100] on input "4503911665+86651121" at bounding box center [374, 108] width 118 height 16
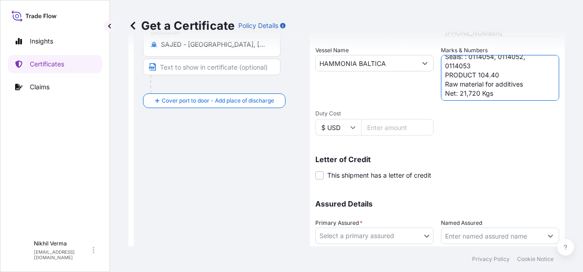
scroll to position [229, 0]
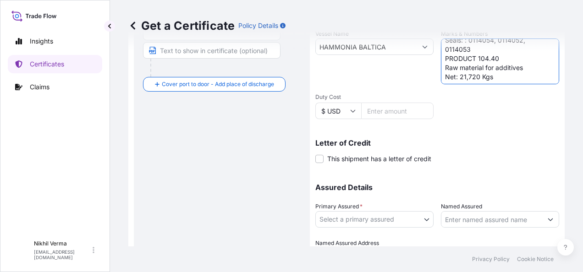
click at [329, 182] on body "Insights Certificates Claims N Nikhil Verma nikhil.verma@lubrizol.com Get a Cer…" at bounding box center [291, 136] width 583 height 272
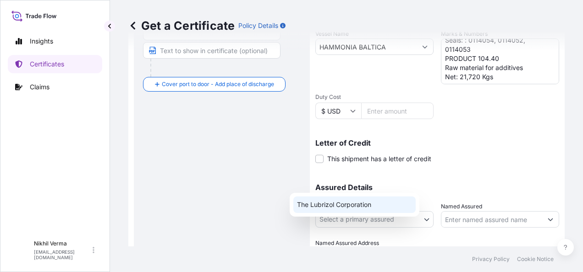
click at [352, 203] on div "The Lubrizol Corporation" at bounding box center [354, 205] width 122 height 16
select select "31566"
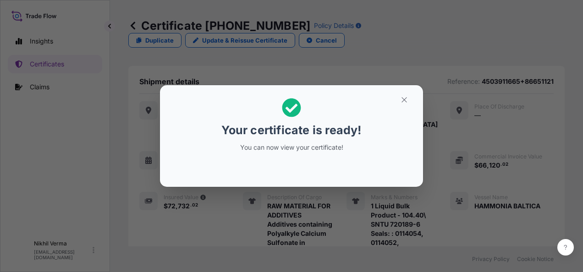
click at [397, 158] on div at bounding box center [291, 169] width 248 height 22
click at [400, 104] on icon "button" at bounding box center [404, 100] width 8 height 8
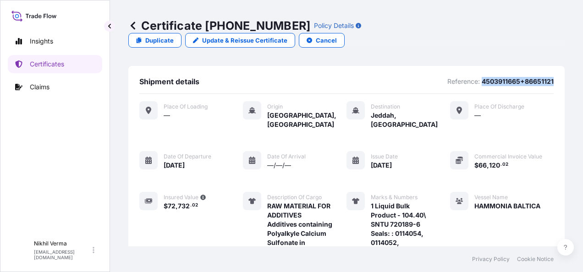
drag, startPoint x: 480, startPoint y: 57, endPoint x: 552, endPoint y: 60, distance: 71.6
click at [552, 66] on div "Shipment details Reference: 4503911665+86651121 Place of Loading — Origin Le Ha…" at bounding box center [346, 205] width 436 height 279
copy p "4503911665+86651121"
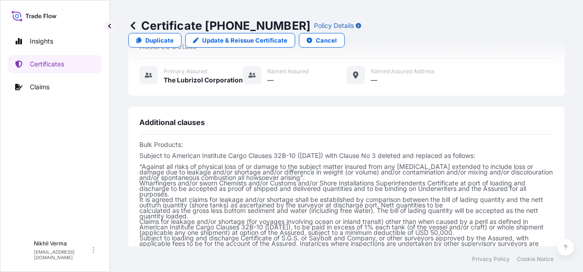
scroll to position [376, 0]
